Goal: Transaction & Acquisition: Purchase product/service

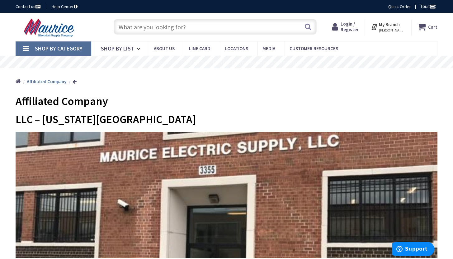
click at [166, 26] on input "text" at bounding box center [215, 27] width 203 height 16
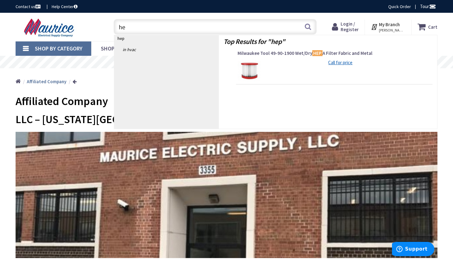
type input "h"
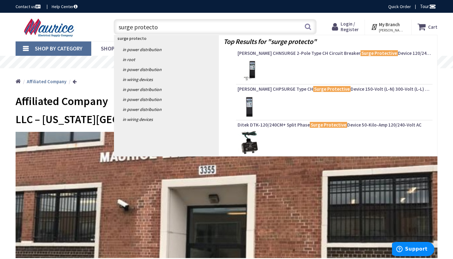
type input "surge protector"
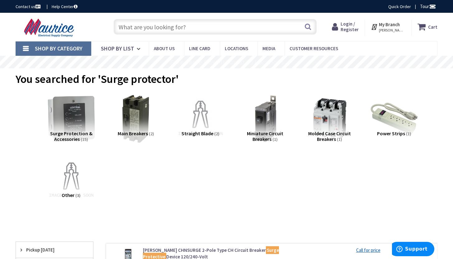
click at [84, 119] on img at bounding box center [71, 119] width 54 height 54
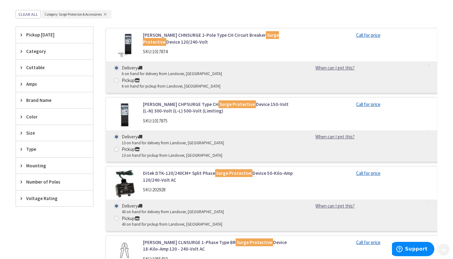
scroll to position [230, 0]
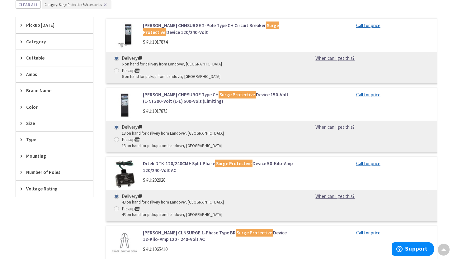
click at [58, 91] on span "Brand Name" at bounding box center [51, 90] width 51 height 7
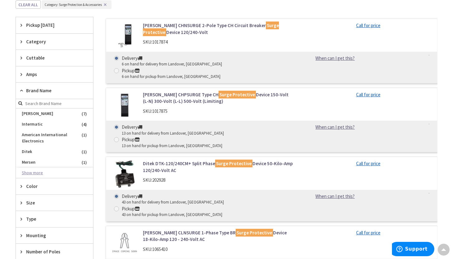
click at [54, 170] on button "Show more" at bounding box center [54, 173] width 77 height 11
